Goal: Use online tool/utility: Utilize a website feature to perform a specific function

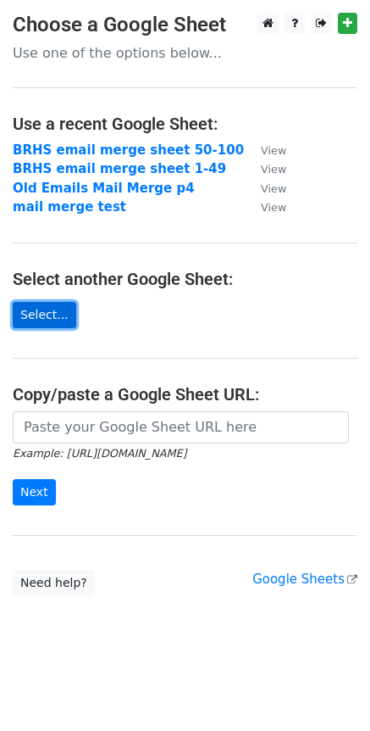
click at [37, 315] on link "Select..." at bounding box center [45, 315] width 64 height 26
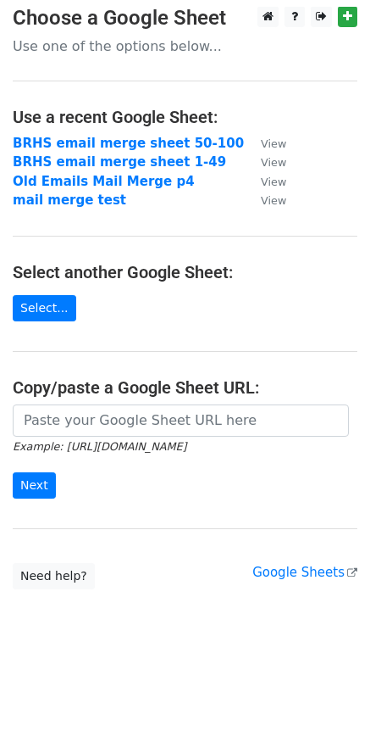
scroll to position [1, 0]
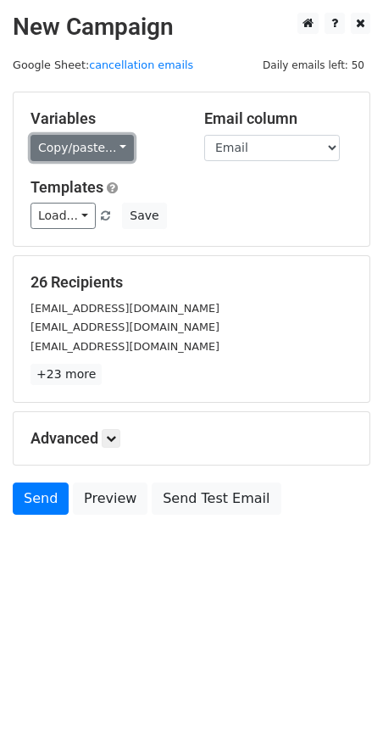
click at [113, 145] on link "Copy/paste..." at bounding box center [82, 148] width 103 height 26
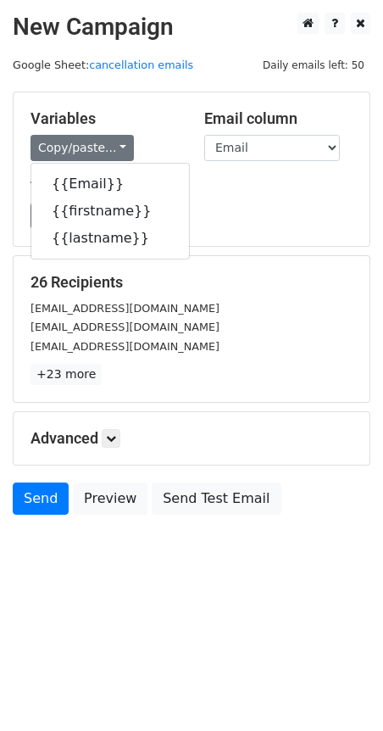
click at [151, 101] on div "Variables Copy/paste... {{Email}} {{firstname}} {{lastname}} Email column Email…" at bounding box center [192, 168] width 356 height 153
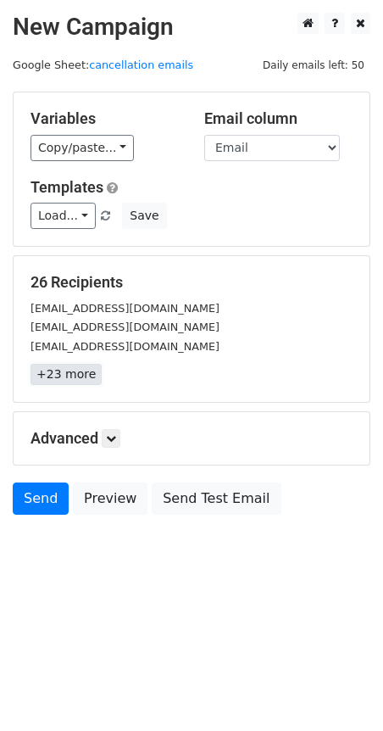
click at [52, 371] on link "+23 more" at bounding box center [66, 374] width 71 height 21
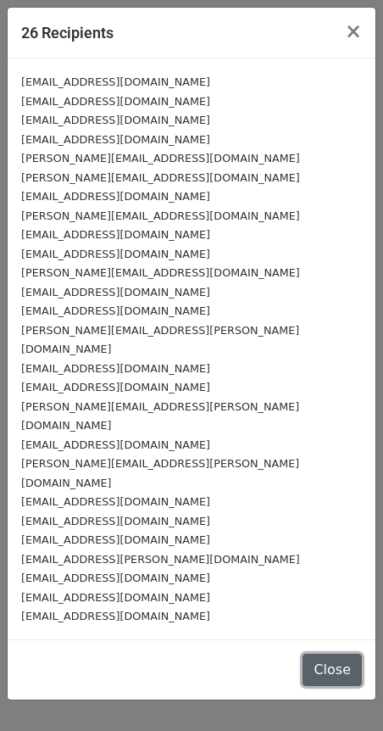
click at [335, 654] on button "Close" at bounding box center [332, 670] width 59 height 32
